Goal: Navigation & Orientation: Understand site structure

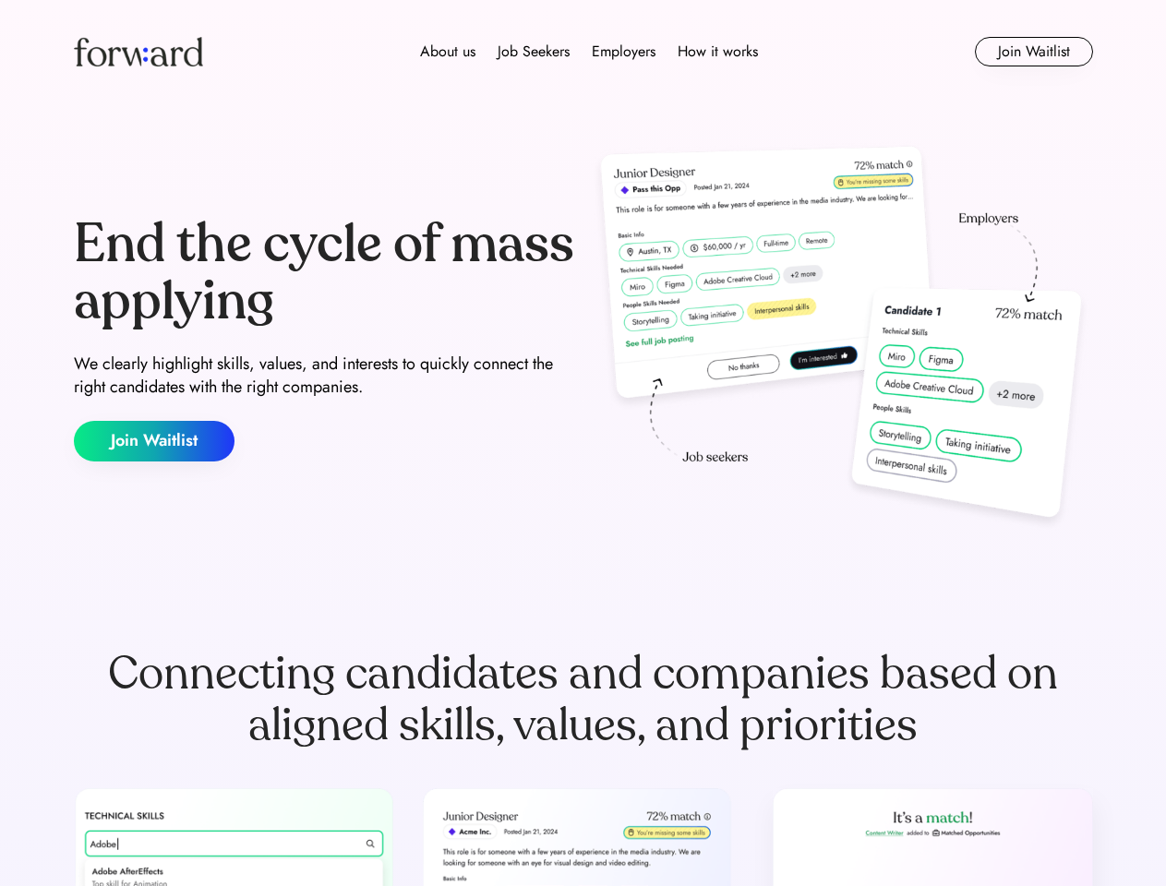
click at [583, 443] on div "End the cycle of mass applying We clearly highlight skills, values, and interes…" at bounding box center [583, 338] width 1019 height 397
click at [583, 52] on div "About us Job Seekers Employers How it works" at bounding box center [588, 52] width 727 height 22
click at [138, 52] on img at bounding box center [138, 52] width 129 height 30
click at [589, 52] on div "About us Job Seekers Employers How it works" at bounding box center [588, 52] width 727 height 22
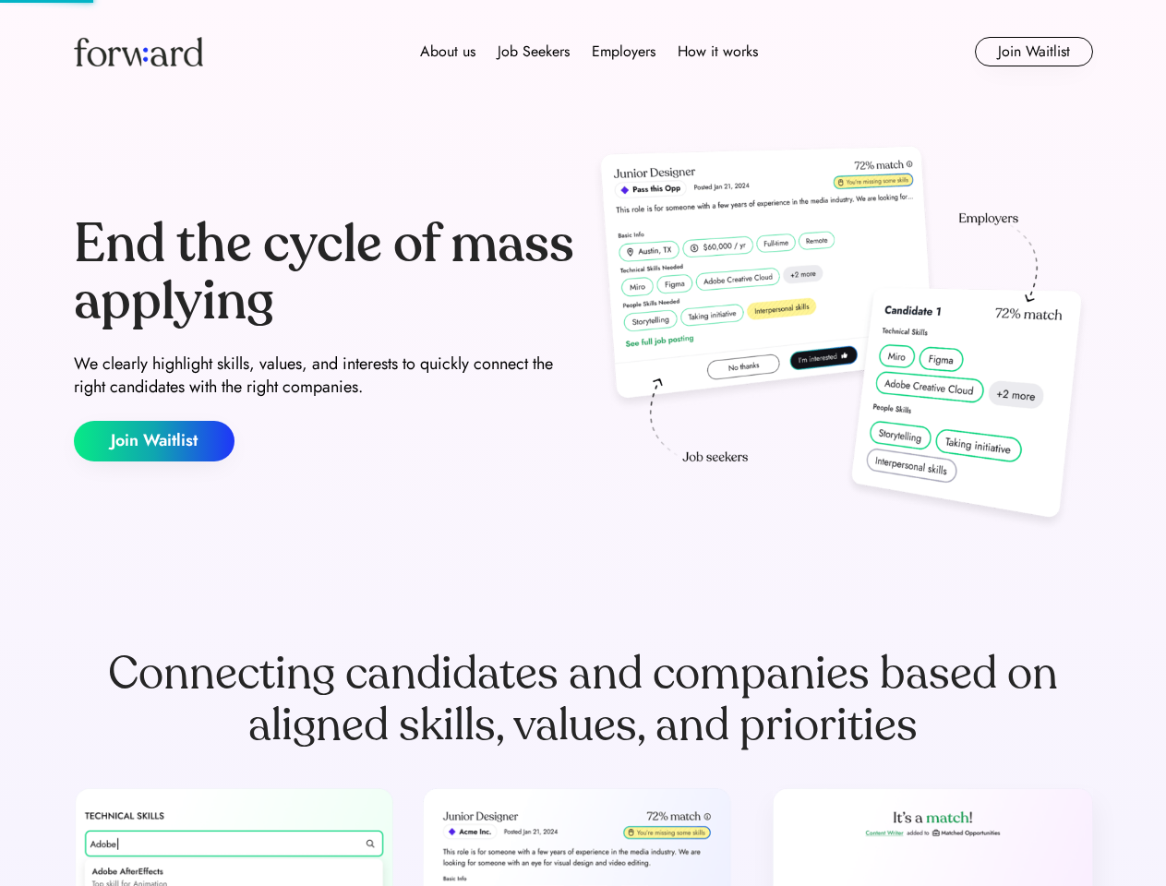
click at [448, 52] on div "About us" at bounding box center [447, 52] width 55 height 22
click at [534, 52] on div "Job Seekers" at bounding box center [534, 52] width 72 height 22
click at [623, 52] on div "Employers" at bounding box center [624, 52] width 64 height 22
click at [716, 52] on div "How it works" at bounding box center [718, 52] width 80 height 22
click at [1033, 52] on button "Join Waitlist" at bounding box center [1034, 52] width 118 height 30
